Goal: Transaction & Acquisition: Book appointment/travel/reservation

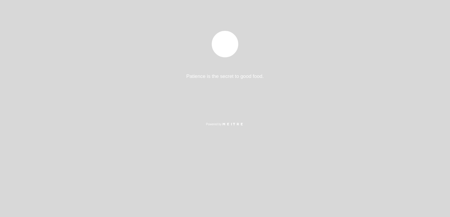
select select "pt"
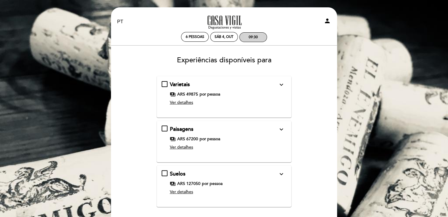
click at [258, 36] on div "09:30" at bounding box center [253, 37] width 27 height 9
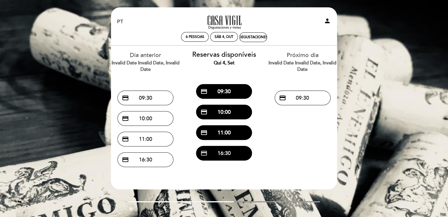
click at [231, 153] on button "credit_card 16:30" at bounding box center [224, 153] width 56 height 15
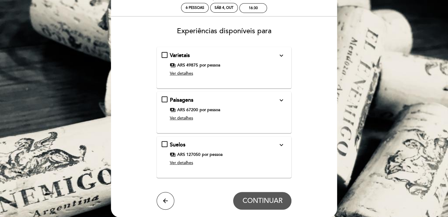
scroll to position [29, 0]
click at [187, 74] on span "Ver detalhes" at bounding box center [181, 73] width 23 height 5
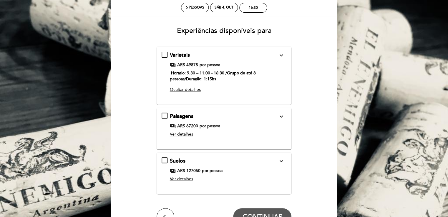
click at [195, 90] on span "Ocultar detalhes" at bounding box center [185, 89] width 31 height 5
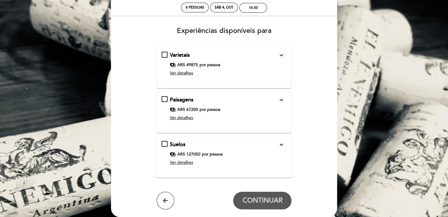
click at [187, 119] on span "Ver detalhes" at bounding box center [181, 117] width 23 height 5
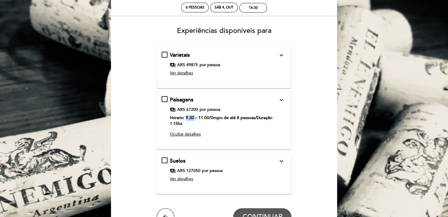
click at [187, 119] on strong "Horario: 9.30 – 11.00/Grupo de até 8 pessoas/Duração: 1:15hs" at bounding box center [221, 120] width 103 height 11
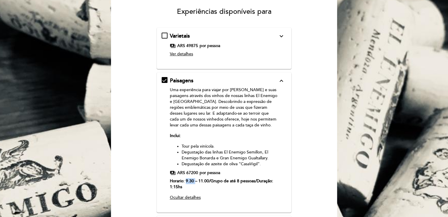
scroll to position [59, 0]
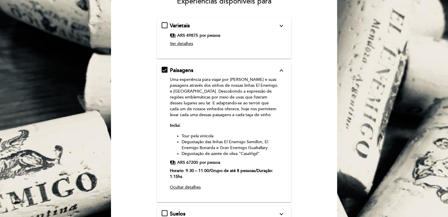
click at [283, 25] on icon "expand_more" at bounding box center [281, 25] width 7 height 7
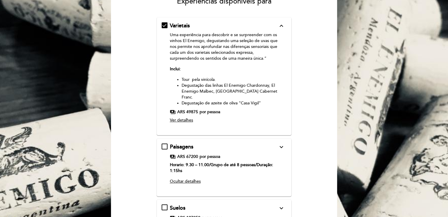
click at [283, 26] on icon "expand_less" at bounding box center [281, 25] width 7 height 7
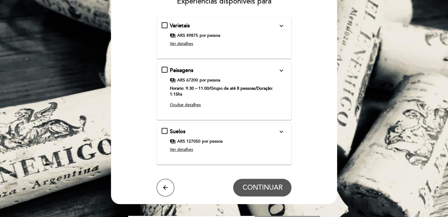
click at [282, 70] on icon "expand_more" at bounding box center [281, 70] width 7 height 7
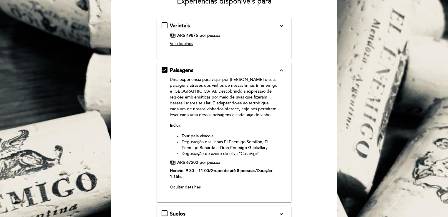
click at [282, 70] on icon "expand_less" at bounding box center [281, 70] width 7 height 7
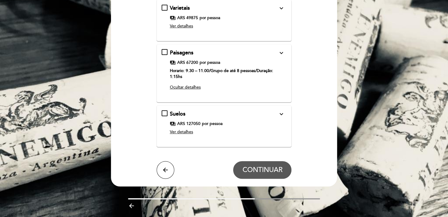
scroll to position [93, 0]
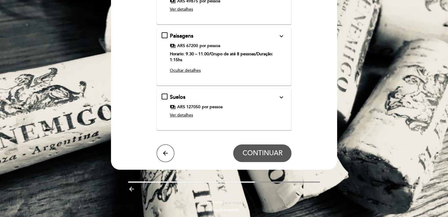
click at [282, 96] on icon "expand_more" at bounding box center [281, 97] width 7 height 7
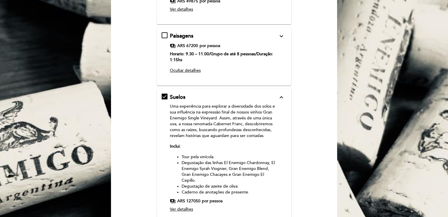
click at [282, 96] on icon "expand_less" at bounding box center [281, 97] width 7 height 7
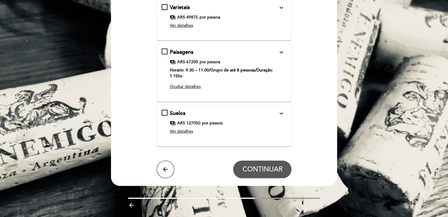
scroll to position [64, 0]
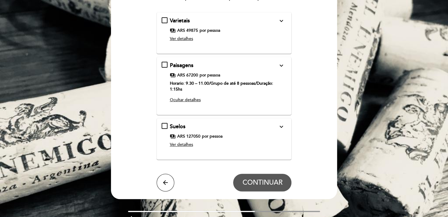
click at [280, 67] on icon "expand_more" at bounding box center [281, 65] width 7 height 7
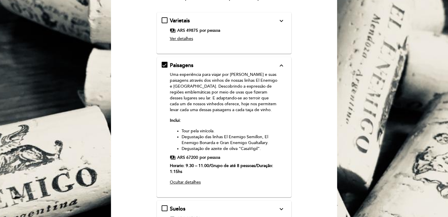
click at [177, 68] on span "Paisagens" at bounding box center [182, 65] width 24 height 6
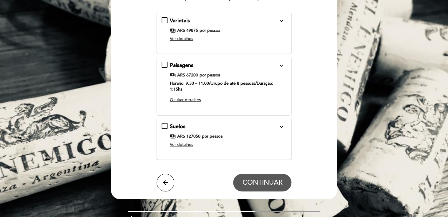
click at [280, 65] on icon "expand_more" at bounding box center [281, 65] width 7 height 7
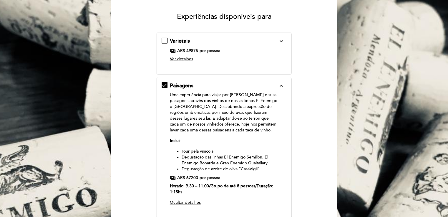
scroll to position [118, 0]
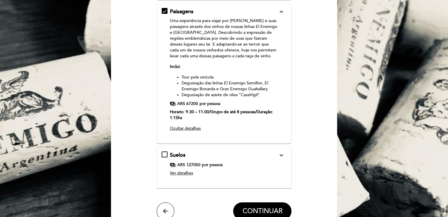
click at [281, 156] on icon "expand_more" at bounding box center [281, 155] width 7 height 7
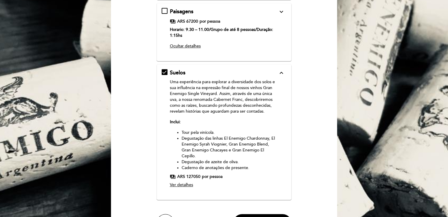
click at [281, 73] on icon "expand_less" at bounding box center [281, 72] width 7 height 7
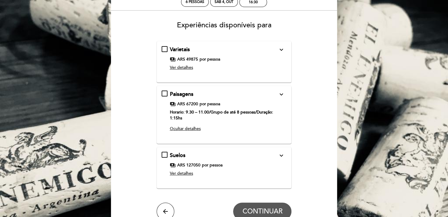
scroll to position [34, 0]
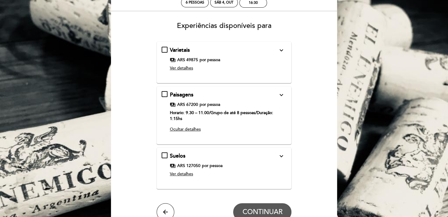
click at [164, 96] on div "Paisagens expand_more Uma experiência para viajar por Mendoza e suas paisagens …" at bounding box center [224, 113] width 125 height 44
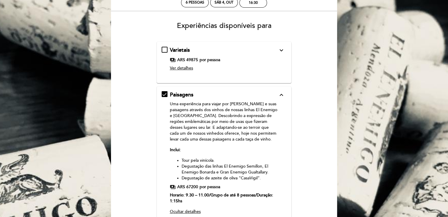
scroll to position [93, 0]
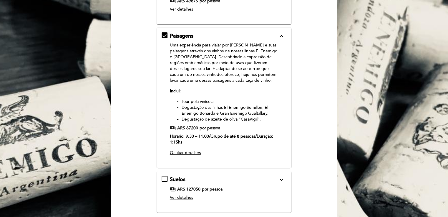
click at [205, 139] on p "Horario: 9.30 – 11.00/Grupo de até 8 pessoas/Duração: 1:15hs" at bounding box center [224, 140] width 108 height 12
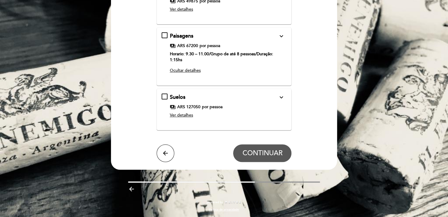
click at [186, 39] on span "Paisagens" at bounding box center [182, 36] width 24 height 6
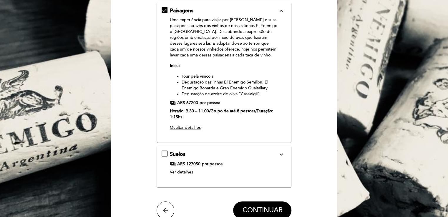
scroll to position [152, 0]
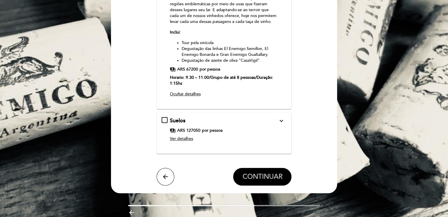
click at [280, 178] on span "CONTINUAR" at bounding box center [262, 177] width 40 height 8
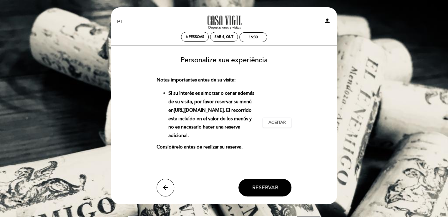
click at [259, 188] on span "Reservar" at bounding box center [265, 188] width 26 height 6
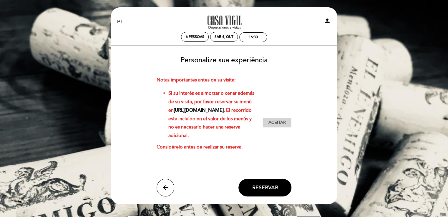
click at [278, 122] on span "Aceitar" at bounding box center [276, 123] width 17 height 6
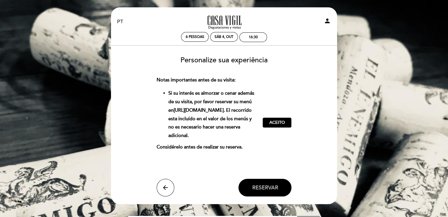
click at [267, 184] on button "Reservar" at bounding box center [264, 188] width 53 height 18
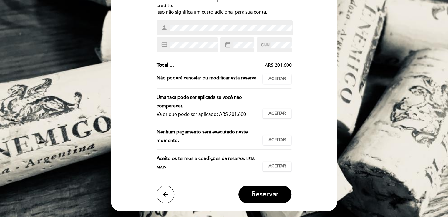
scroll to position [118, 0]
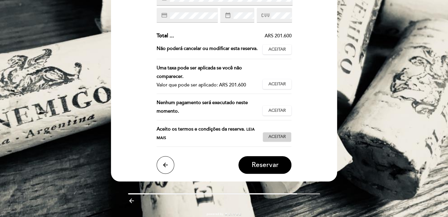
click at [270, 139] on span "Aceitar" at bounding box center [276, 137] width 17 height 6
click at [283, 111] on span "Aceitar" at bounding box center [276, 111] width 17 height 6
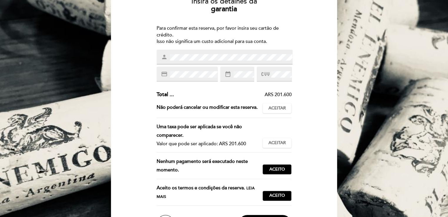
scroll to position [0, 0]
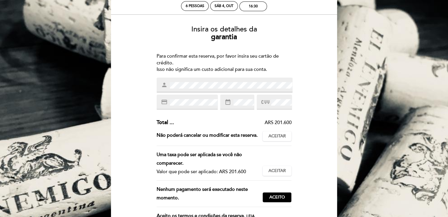
scroll to position [41, 0]
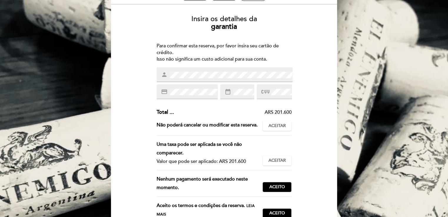
click at [269, 109] on div "ARS 201.600" at bounding box center [233, 112] width 118 height 7
click at [147, 114] on div "Insira os detalhes da garantia Para confirmar esta reserva, por favor insira se…" at bounding box center [224, 131] width 218 height 240
click at [180, 112] on div "ARS 201.600" at bounding box center [233, 112] width 118 height 7
click at [228, 25] on b "garantia" at bounding box center [224, 26] width 26 height 9
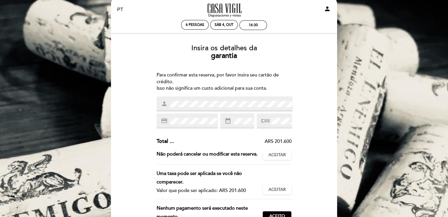
scroll to position [12, 0]
click at [227, 26] on div "Sáb 4, out" at bounding box center [224, 25] width 19 height 4
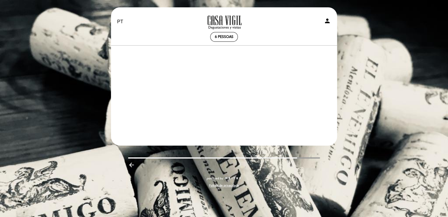
scroll to position [0, 0]
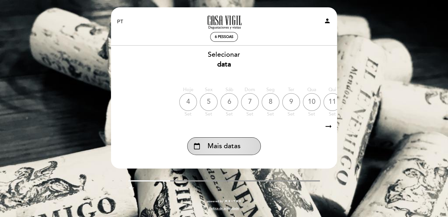
click at [228, 144] on span "Mais datas" at bounding box center [223, 147] width 33 height 10
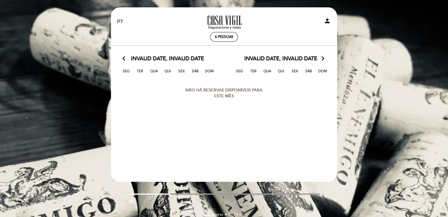
click at [172, 60] on span "Invalid date, Invalid date" at bounding box center [167, 59] width 73 height 8
click at [226, 35] on span "6 pessoas" at bounding box center [224, 37] width 19 height 4
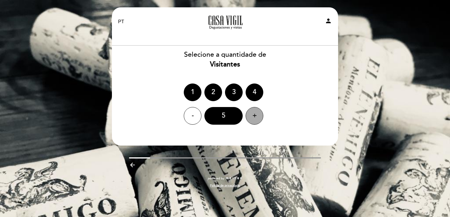
click at [260, 114] on div "+" at bounding box center [254, 116] width 18 height 18
click at [233, 116] on div "6" at bounding box center [223, 116] width 38 height 18
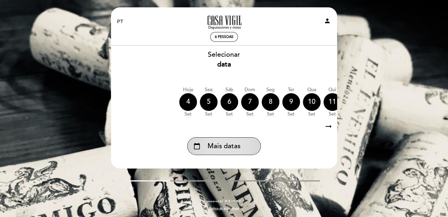
click at [230, 140] on div "calendar_today Mais datas" at bounding box center [224, 146] width 74 height 18
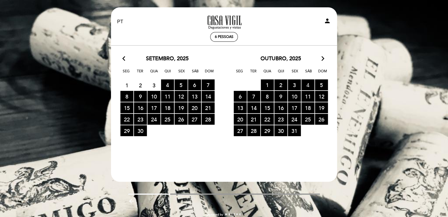
click at [309, 85] on span "4 RESERVAS DISPONÍVEIS" at bounding box center [307, 84] width 13 height 11
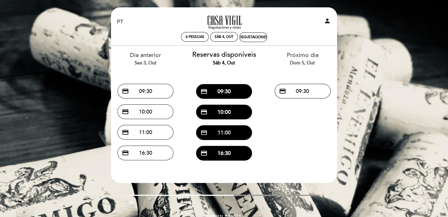
click at [239, 132] on button "credit_card 11:00" at bounding box center [224, 132] width 56 height 15
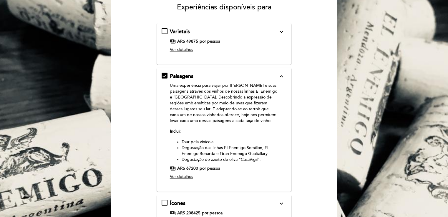
scroll to position [88, 0]
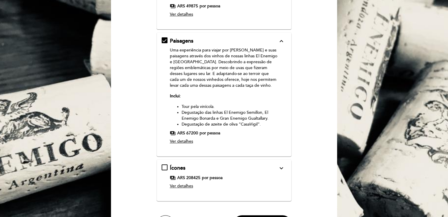
click at [188, 143] on span "Ver detalhes" at bounding box center [181, 141] width 23 height 5
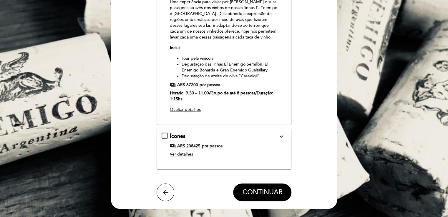
scroll to position [146, 0]
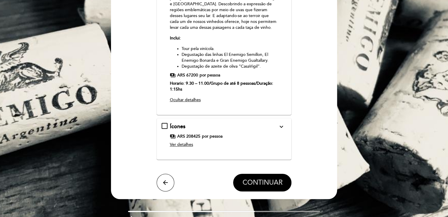
click at [267, 181] on span "CONTINUAR" at bounding box center [262, 183] width 40 height 8
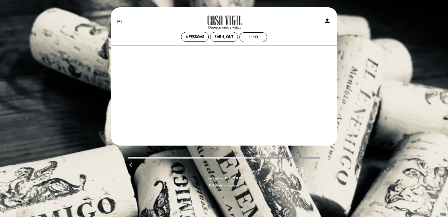
scroll to position [0, 0]
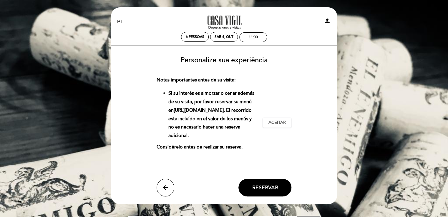
click at [278, 128] on div "Notas importantes antes de su visita: Si su interés es almorzar o cenar además …" at bounding box center [224, 122] width 135 height 93
click at [276, 123] on span "Aceitar" at bounding box center [276, 123] width 17 height 6
click at [262, 187] on span "Reservar" at bounding box center [265, 188] width 26 height 6
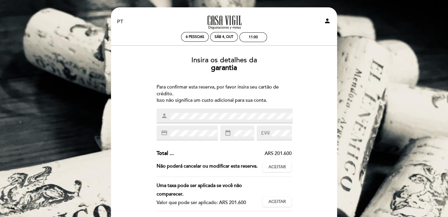
scroll to position [29, 0]
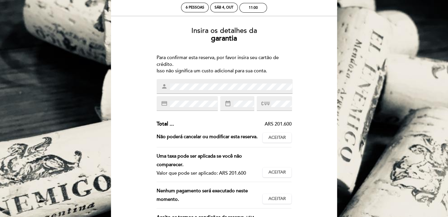
click at [192, 107] on div "credit_card" at bounding box center [187, 103] width 61 height 15
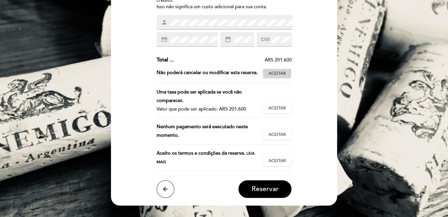
scroll to position [118, 0]
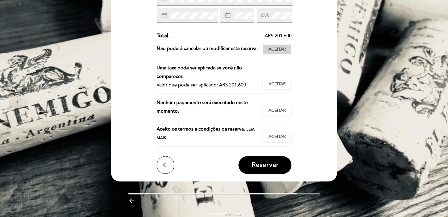
click at [274, 49] on span "Aceitar" at bounding box center [276, 50] width 17 height 6
click at [274, 51] on span "Aceito" at bounding box center [277, 50] width 16 height 6
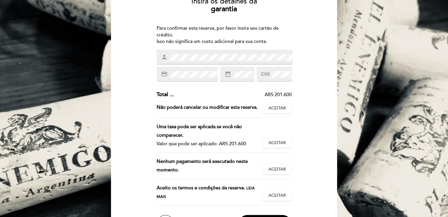
scroll to position [88, 0]
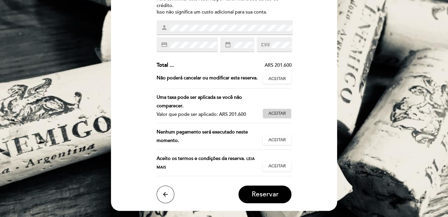
click at [276, 114] on span "Aceitar" at bounding box center [276, 114] width 17 height 6
click at [275, 80] on span "Aceitar" at bounding box center [276, 79] width 17 height 6
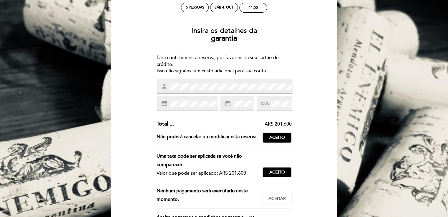
scroll to position [0, 0]
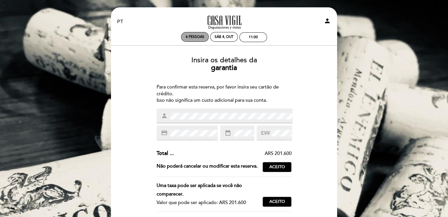
click at [195, 37] on span "6 pessoas" at bounding box center [195, 37] width 19 height 4
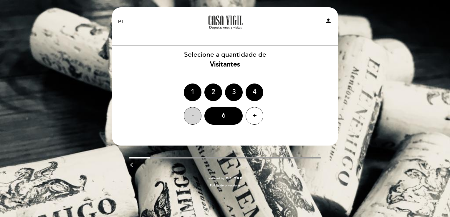
click at [191, 113] on div "-" at bounding box center [193, 116] width 18 height 18
click at [223, 118] on div "5" at bounding box center [223, 116] width 38 height 18
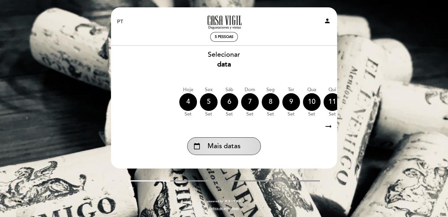
click at [241, 145] on div "calendar_today Mais datas" at bounding box center [224, 146] width 74 height 18
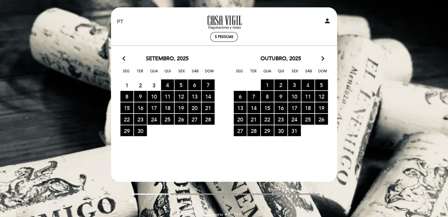
click at [307, 82] on span "4 RESERVAS DISPONÍVEIS" at bounding box center [307, 84] width 13 height 11
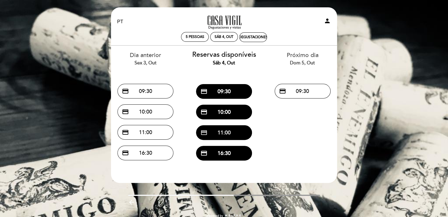
click at [224, 135] on button "credit_card 11:00" at bounding box center [224, 132] width 56 height 15
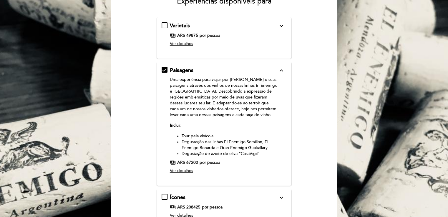
scroll to position [118, 0]
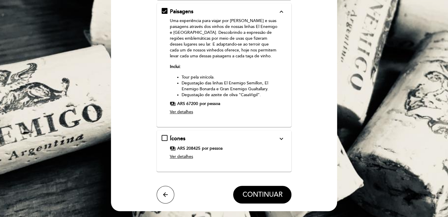
click at [283, 137] on icon "expand_more" at bounding box center [281, 138] width 7 height 7
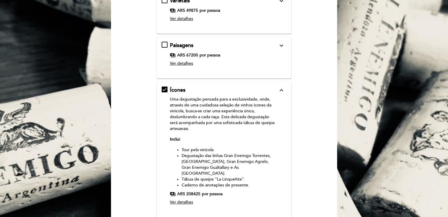
scroll to position [59, 0]
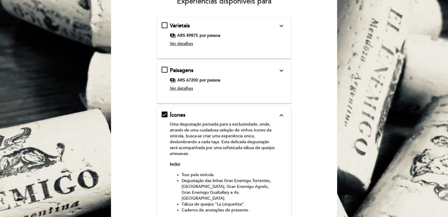
click at [221, 87] on div "Ver detalhes" at bounding box center [224, 89] width 108 height 6
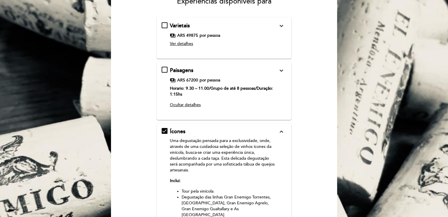
click at [167, 73] on div "Paisagens expand_more Uma experiência para viajar por Mendoza e suas paisagens …" at bounding box center [224, 89] width 125 height 44
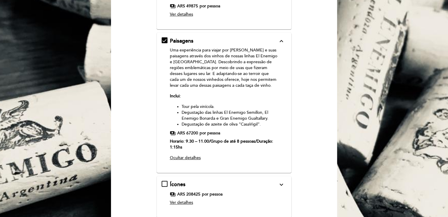
scroll to position [176, 0]
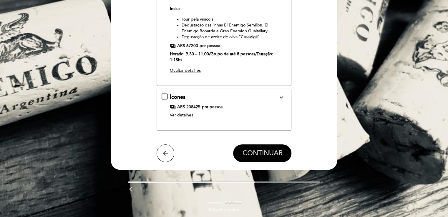
click at [273, 149] on span "CONTINUAR" at bounding box center [262, 153] width 40 height 8
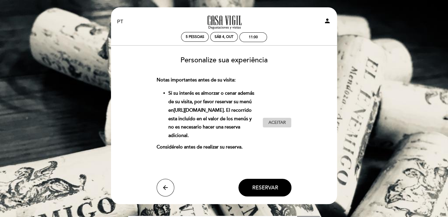
click at [273, 120] on span "Aceitar" at bounding box center [276, 123] width 17 height 6
click at [262, 184] on button "Reservar" at bounding box center [264, 188] width 53 height 18
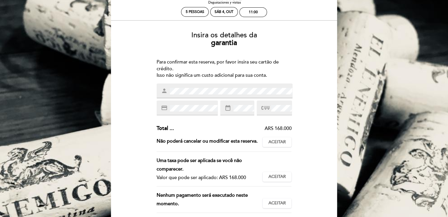
scroll to position [59, 0]
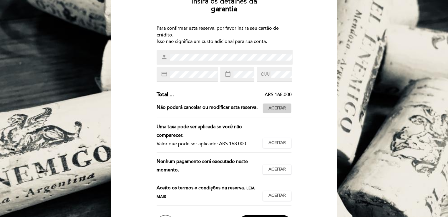
click at [277, 111] on button "Aceitar Aceito" at bounding box center [277, 108] width 29 height 10
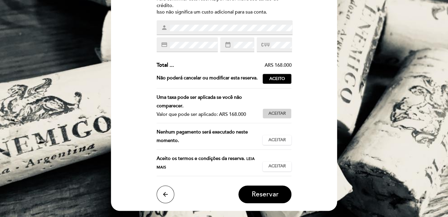
click at [269, 116] on span "Aceitar" at bounding box center [276, 114] width 17 height 6
click at [277, 141] on span "Aceitar" at bounding box center [276, 140] width 17 height 6
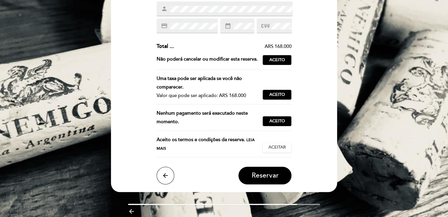
scroll to position [118, 0]
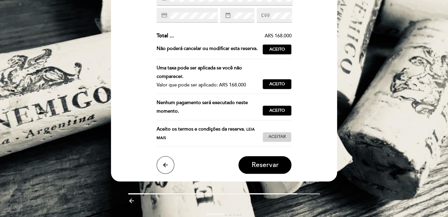
click at [277, 140] on button "Aceitar Aceito" at bounding box center [277, 137] width 29 height 10
click at [277, 54] on div "Alterações e cancelamentos com até -1 horas de antecedência. Não poderá cancela…" at bounding box center [224, 51] width 135 height 15
click at [277, 50] on span "Aceito" at bounding box center [277, 50] width 16 height 6
click at [272, 165] on span "Reservar" at bounding box center [264, 165] width 27 height 8
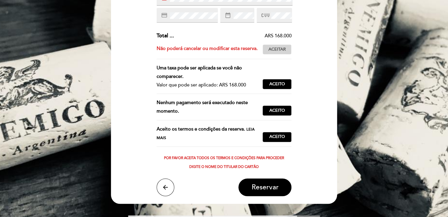
click at [282, 48] on span "Aceitar" at bounding box center [276, 50] width 17 height 6
click at [277, 185] on span "Reservar" at bounding box center [264, 188] width 27 height 8
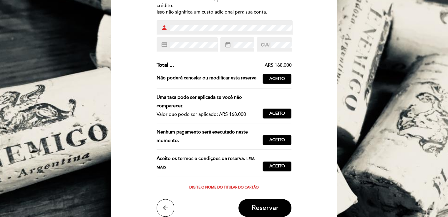
scroll to position [59, 0]
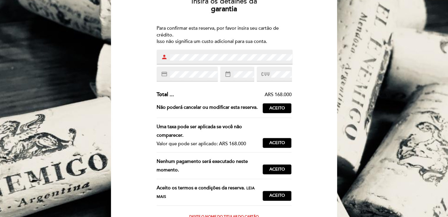
click at [163, 55] on div "person" at bounding box center [225, 57] width 136 height 15
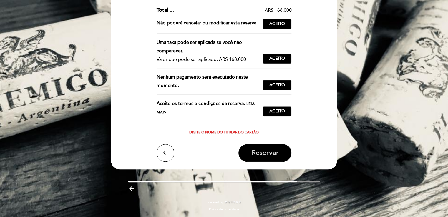
click at [273, 150] on span "Reservar" at bounding box center [264, 153] width 27 height 8
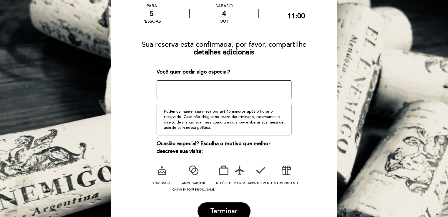
scroll to position [0, 0]
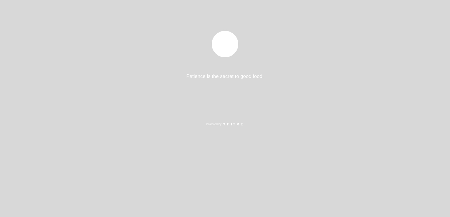
select select "pt"
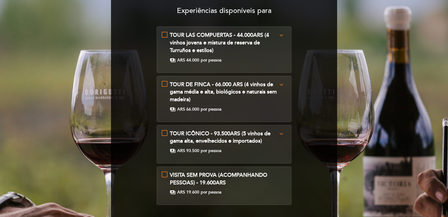
scroll to position [59, 0]
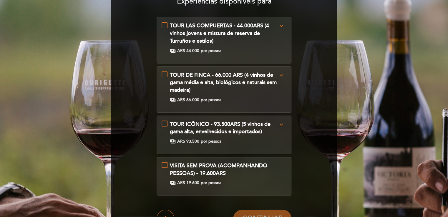
click at [165, 74] on div "TOUR DE FINCA - 66.000 ARS (4 vinhos de gama média e alta, biológicos e naturai…" at bounding box center [224, 87] width 125 height 31
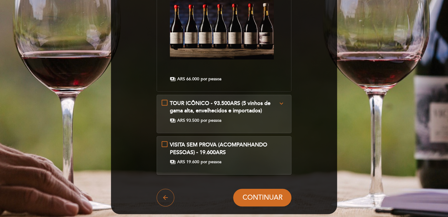
scroll to position [251, 0]
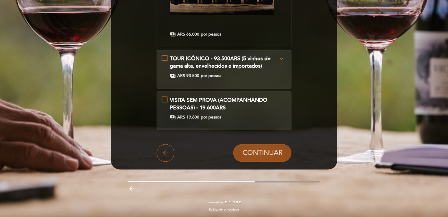
click at [272, 156] on span "CONTINUAR" at bounding box center [262, 153] width 40 height 8
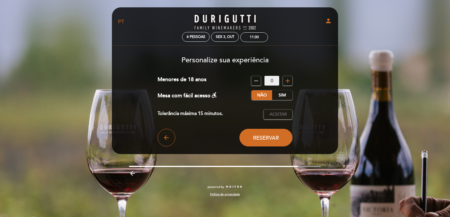
click at [256, 79] on icon "remove" at bounding box center [256, 80] width 7 height 7
click at [283, 81] on div "remove 0 add" at bounding box center [271, 81] width 41 height 10
click at [286, 82] on icon "add" at bounding box center [287, 80] width 7 height 7
click at [275, 114] on span "Aceitar" at bounding box center [277, 115] width 17 height 6
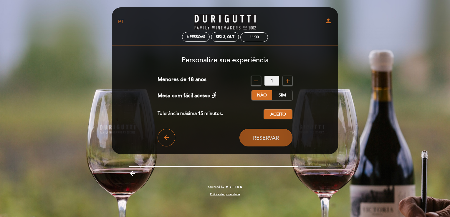
click at [275, 136] on span "Reservar" at bounding box center [266, 138] width 26 height 6
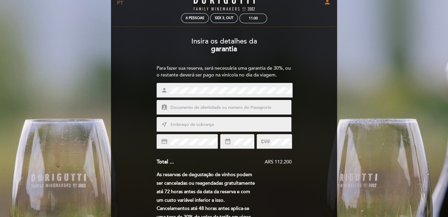
scroll to position [29, 0]
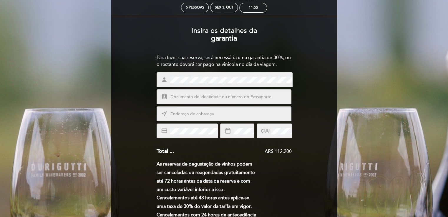
click at [217, 98] on input "text" at bounding box center [231, 97] width 122 height 7
type input "FR704307"
click at [214, 114] on input "text" at bounding box center [231, 114] width 122 height 7
type input "SHIS Qi 26 Chacara 18 Casa B"
click at [270, 128] on span at bounding box center [281, 131] width 22 height 7
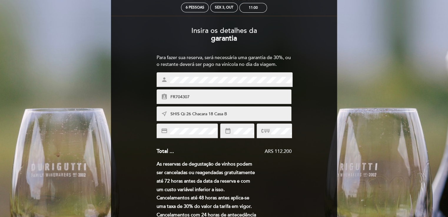
click at [268, 133] on icon at bounding box center [265, 131] width 8 height 10
click at [265, 130] on icon at bounding box center [265, 131] width 8 height 10
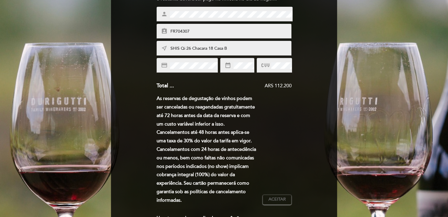
scroll to position [177, 0]
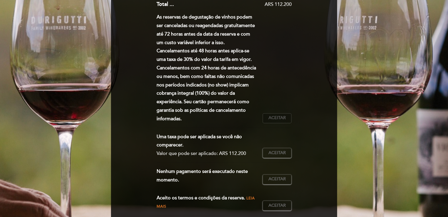
click at [275, 122] on button "Aceitar Aceito" at bounding box center [277, 118] width 29 height 10
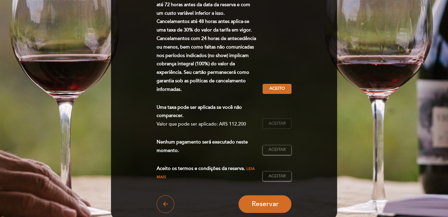
click at [274, 124] on span "Aceitar" at bounding box center [276, 124] width 17 height 6
click at [275, 150] on span "Aceitar" at bounding box center [276, 150] width 17 height 6
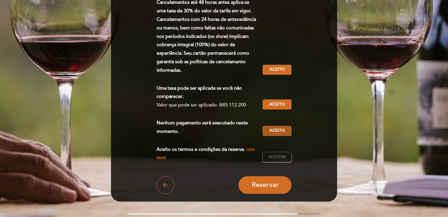
scroll to position [235, 0]
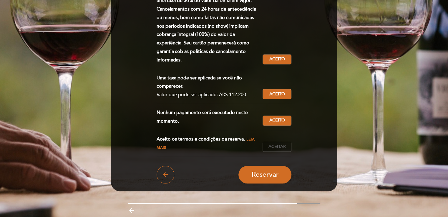
click at [275, 147] on span "Aceitar" at bounding box center [276, 147] width 17 height 6
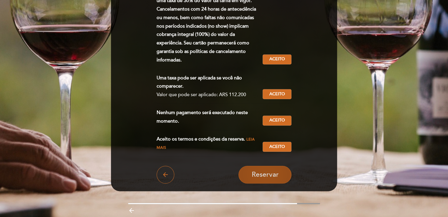
click at [269, 173] on span "Reservar" at bounding box center [264, 175] width 27 height 8
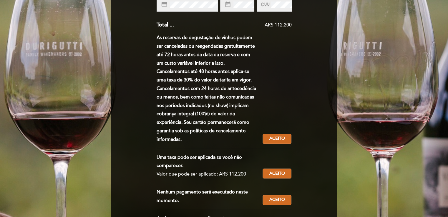
scroll to position [88, 0]
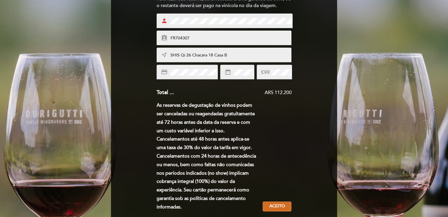
click at [166, 22] on div "person" at bounding box center [225, 21] width 136 height 15
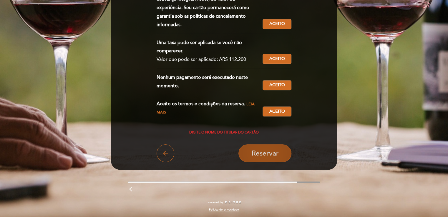
click at [272, 152] on span "Reservar" at bounding box center [264, 153] width 27 height 8
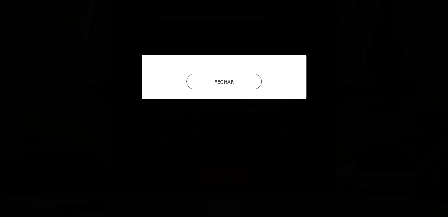
scroll to position [0, 0]
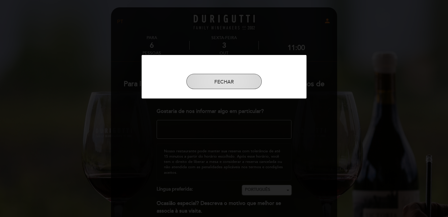
click at [234, 81] on button "FECHAR" at bounding box center [223, 81] width 75 height 15
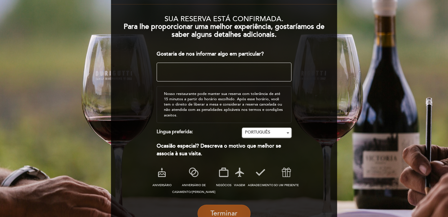
scroll to position [88, 0]
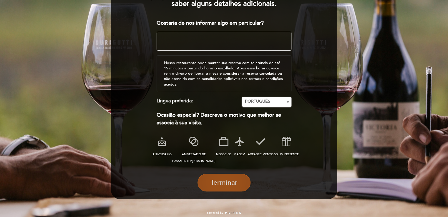
click at [225, 182] on span "Terminar" at bounding box center [223, 183] width 27 height 8
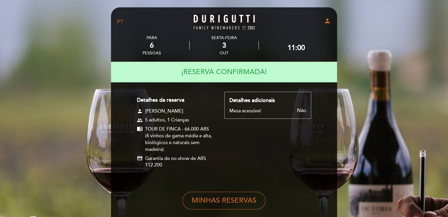
click at [230, 21] on link "FINCA VICTORIA – TURISMO" at bounding box center [224, 22] width 74 height 16
